Goal: Task Accomplishment & Management: Use online tool/utility

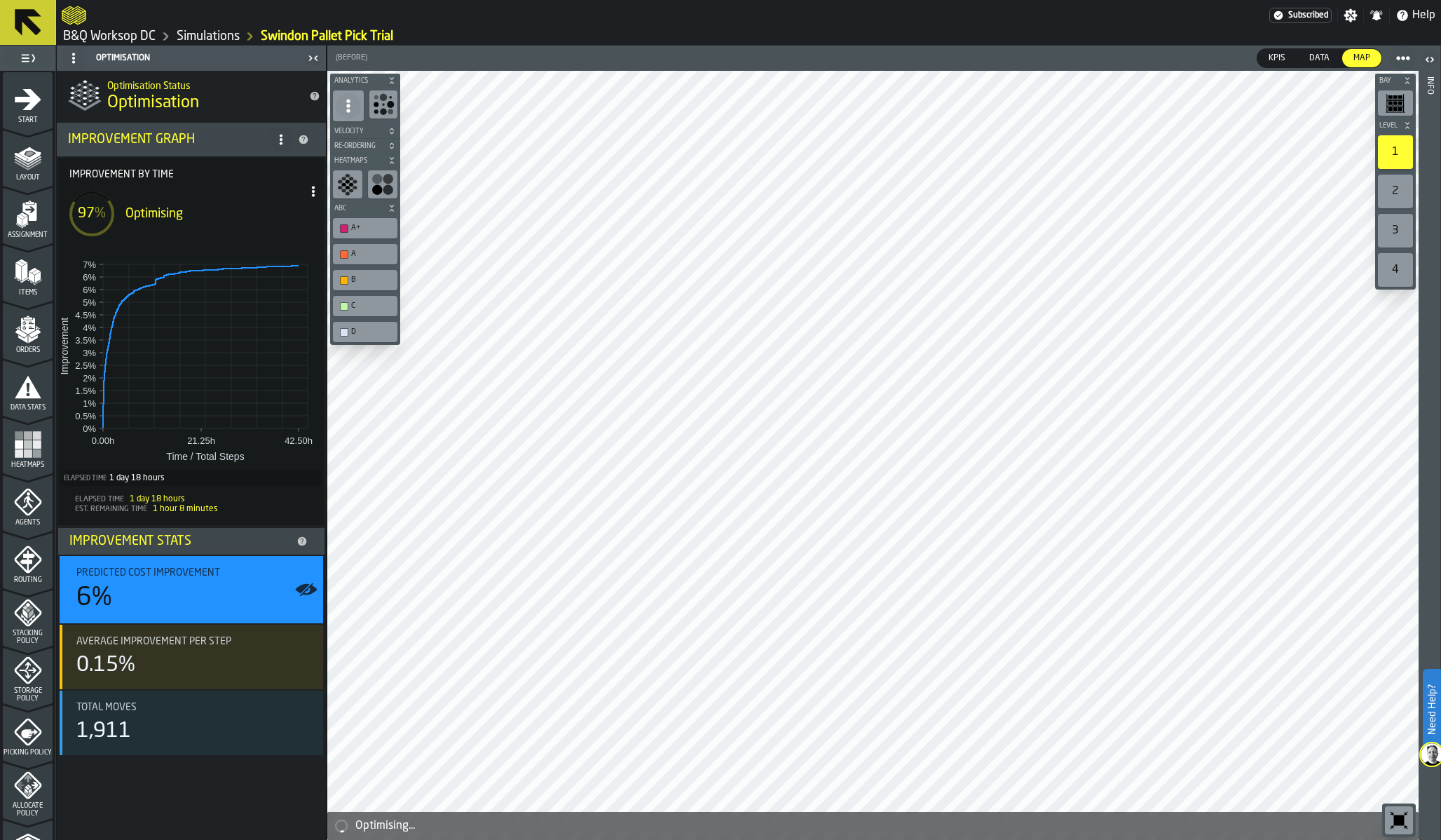
click at [267, 490] on footer "Elapsed Time 1 day 18 hours Est. Remaining Time 1 hour 8 minutes" at bounding box center [191, 507] width 266 height 37
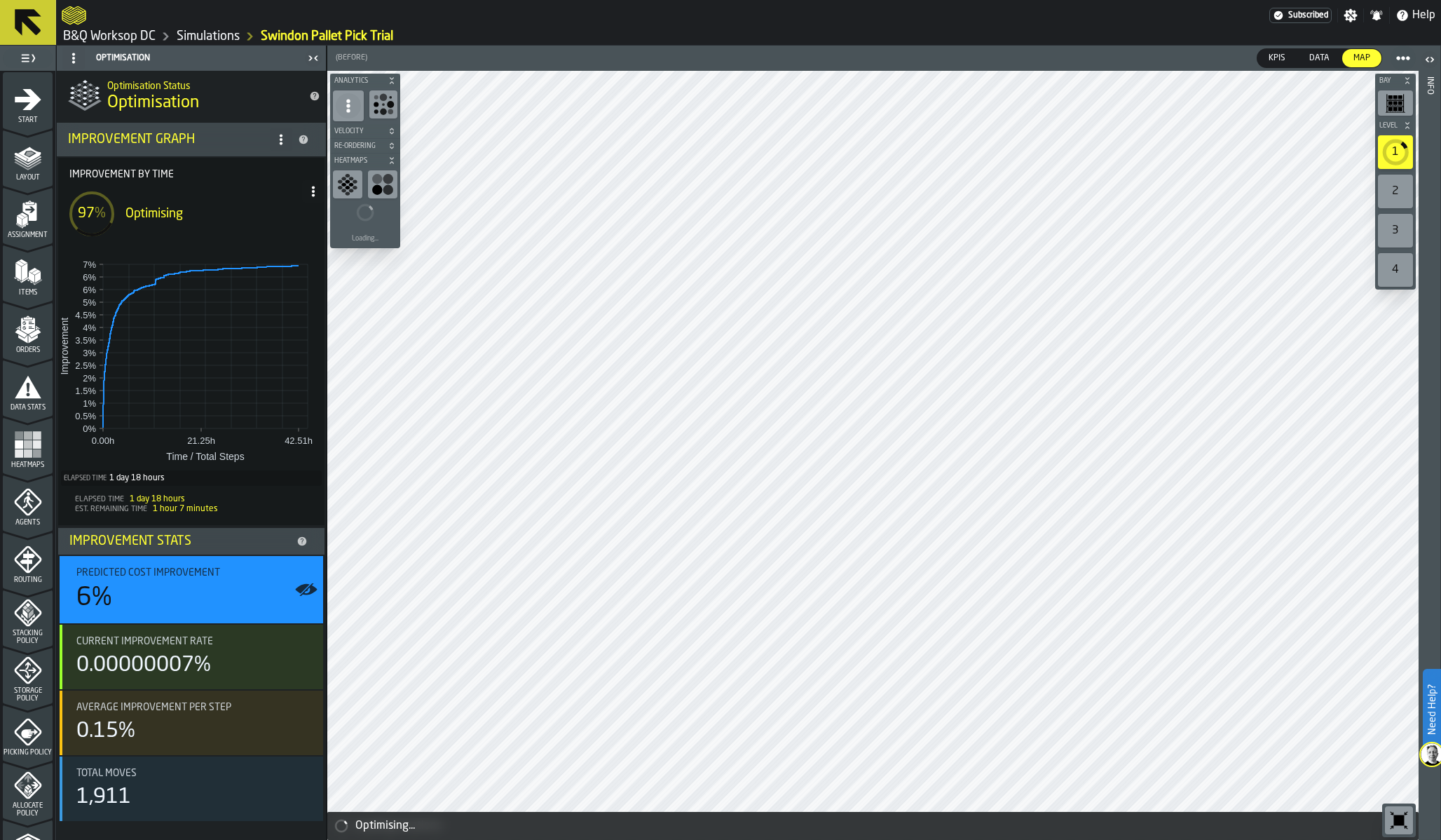
click at [306, 193] on span at bounding box center [313, 191] width 22 height 22
click at [281, 226] on div "Show Run Options" at bounding box center [270, 220] width 92 height 17
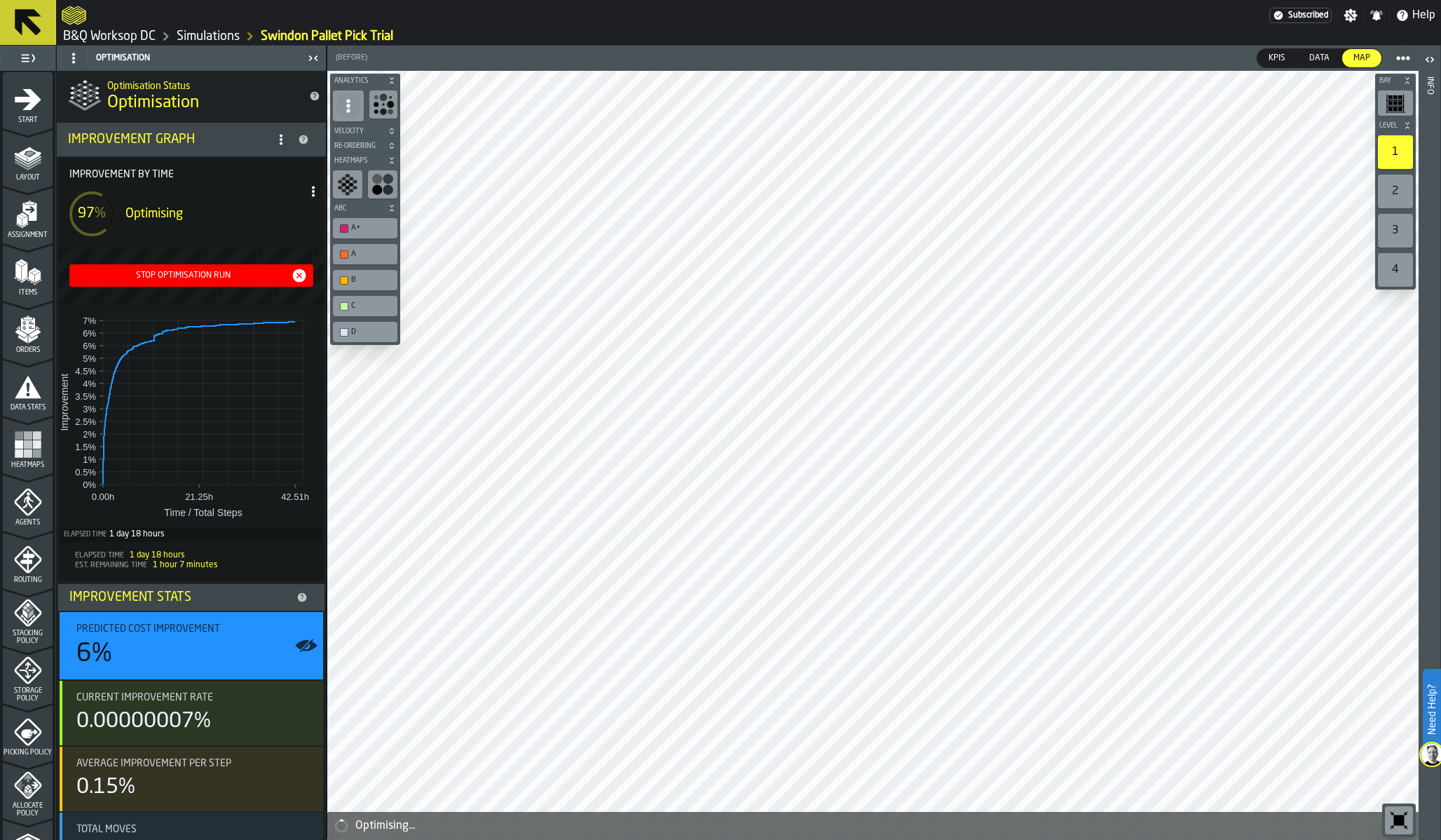
click at [199, 271] on div "Stop Optimisation Run" at bounding box center [183, 275] width 216 height 10
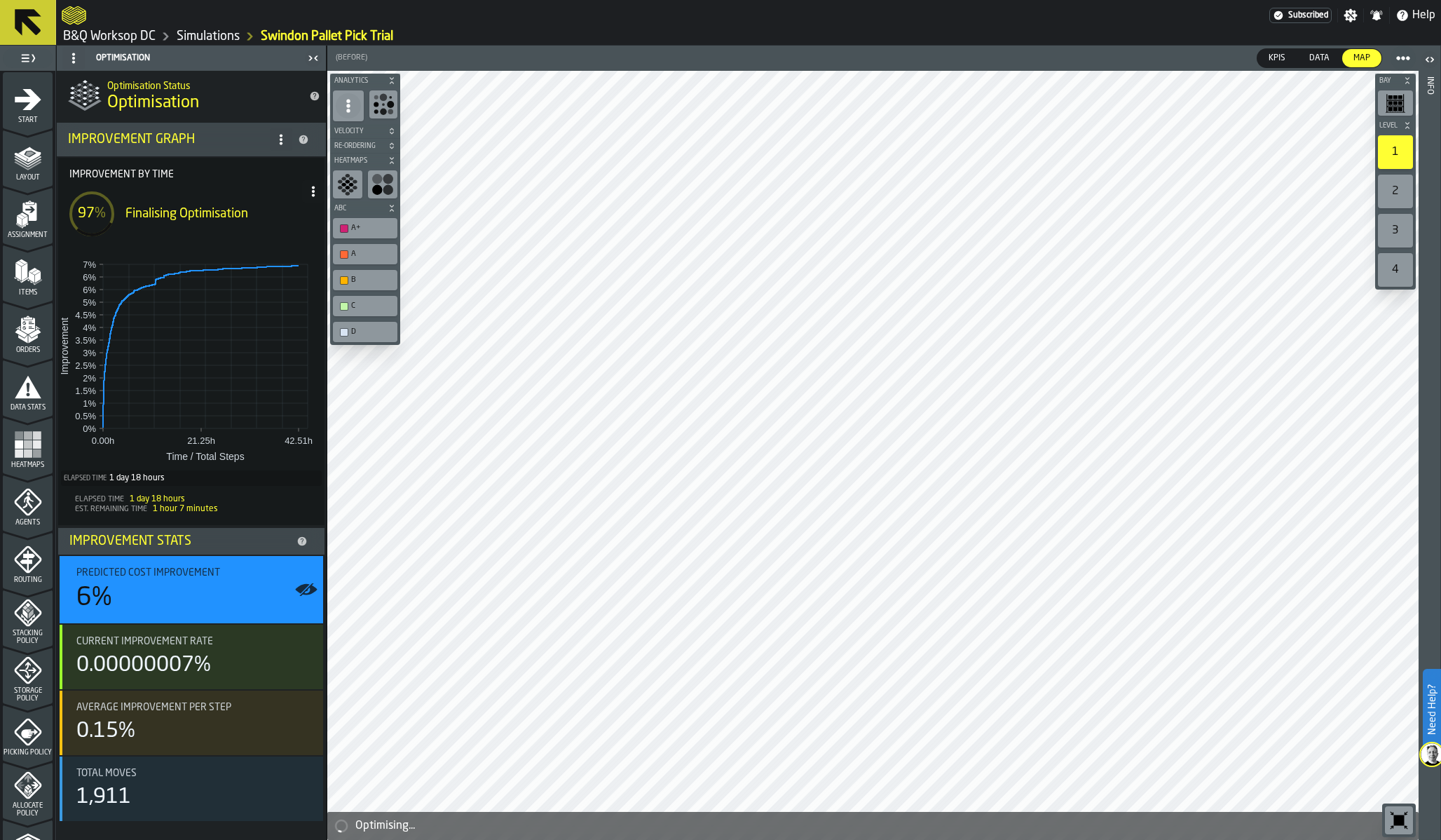
click at [195, 34] on link "Simulations" at bounding box center [208, 37] width 63 height 15
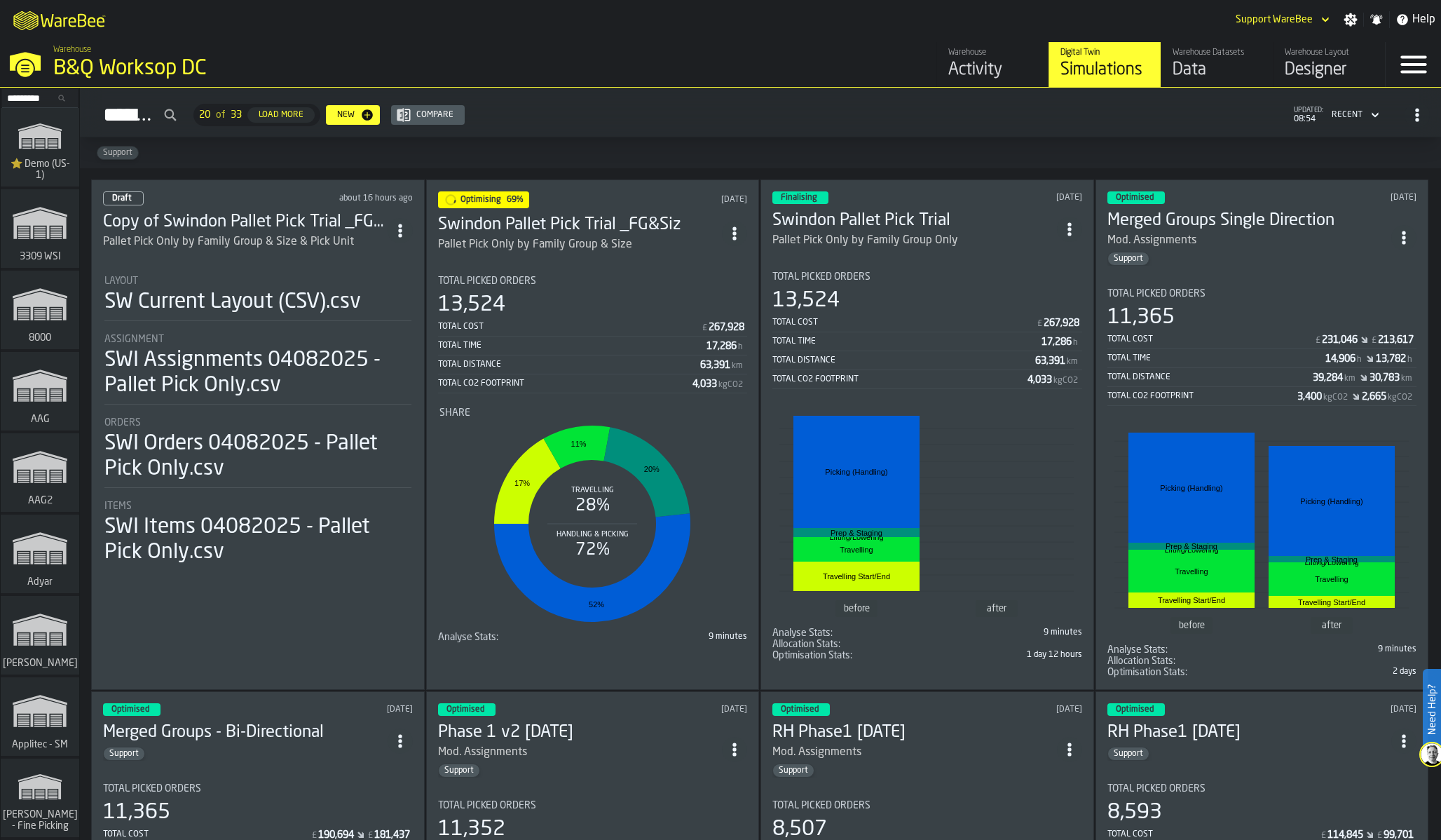
click at [596, 328] on div "Total Cost" at bounding box center [570, 326] width 263 height 10
